Goal: Check status

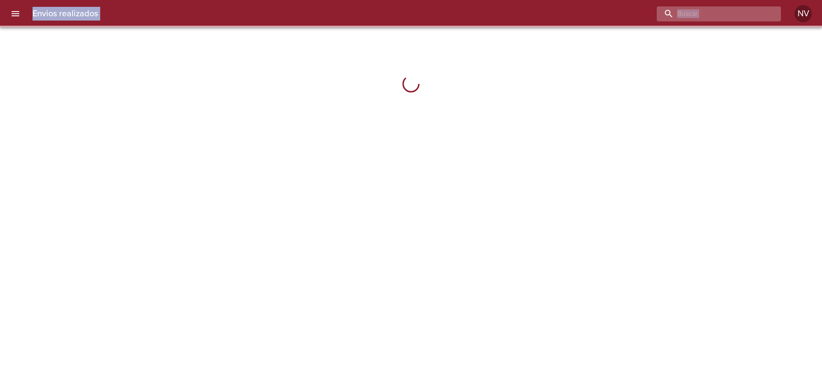
click at [733, 18] on input "buscar" at bounding box center [711, 13] width 110 height 15
paste input "9491721"
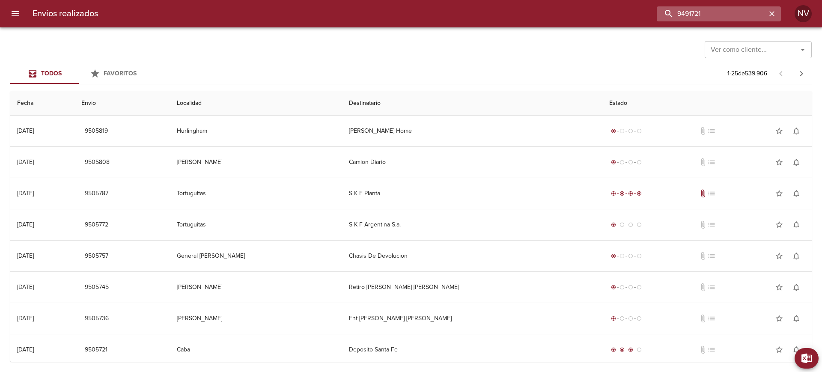
type input "9491721"
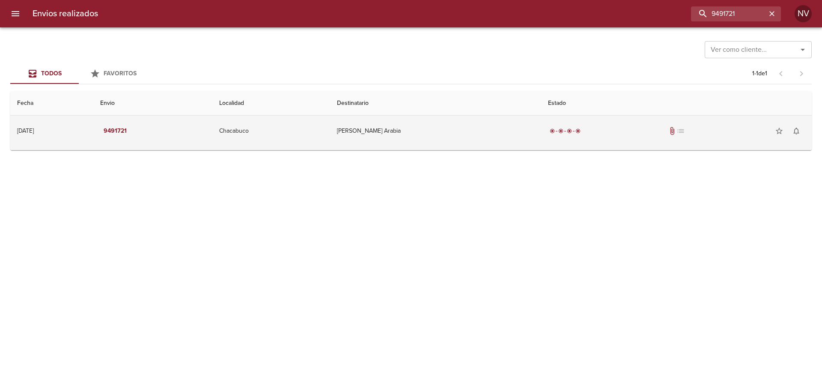
click at [459, 128] on td "[PERSON_NAME] Arabia" at bounding box center [435, 131] width 211 height 31
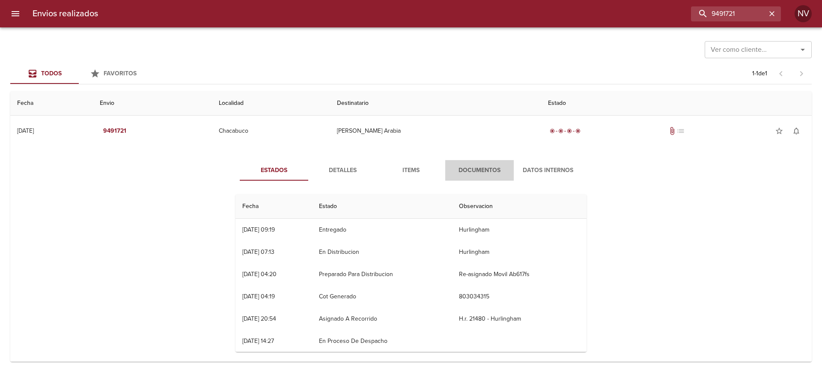
click at [484, 169] on span "Documentos" at bounding box center [479, 170] width 58 height 11
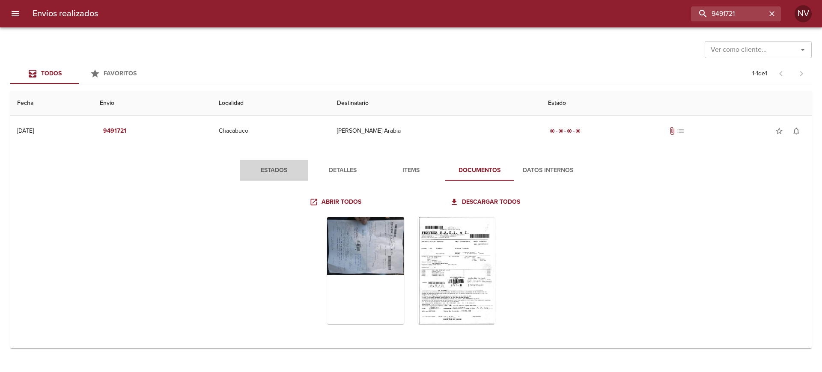
click at [264, 166] on span "Estados" at bounding box center [274, 170] width 58 height 11
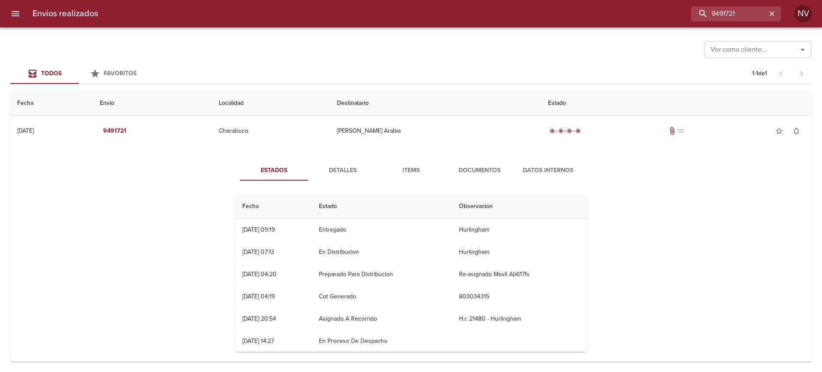
click at [450, 58] on div "Ver como cliente... Ver como cliente..." at bounding box center [410, 49] width 801 height 22
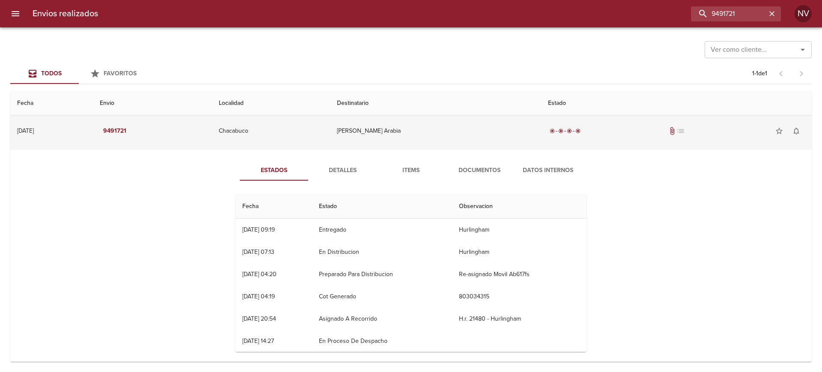
click at [126, 127] on em "9491721" at bounding box center [114, 131] width 23 height 11
